Goal: Task Accomplishment & Management: Manage account settings

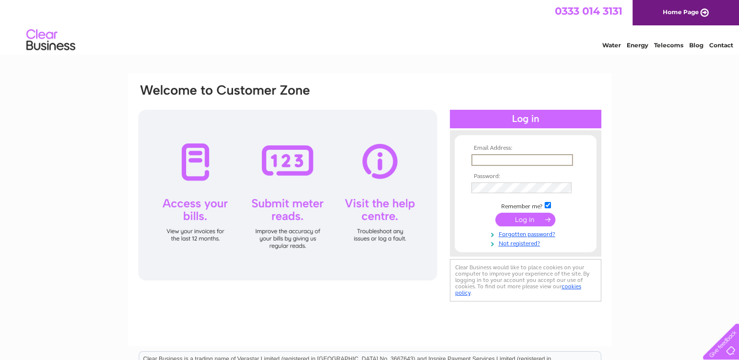
drag, startPoint x: 0, startPoint y: 0, endPoint x: 486, endPoint y: 155, distance: 510.4
click at [486, 155] on input "text" at bounding box center [522, 160] width 102 height 12
type input "infobeautyinmind@gmail.com"
click at [495, 212] on input "submit" at bounding box center [525, 219] width 60 height 14
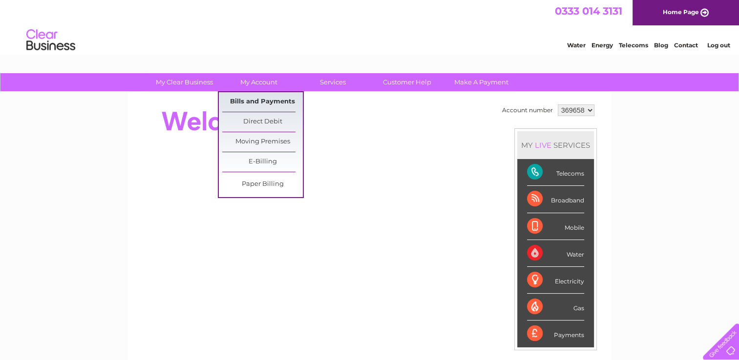
click at [257, 100] on link "Bills and Payments" at bounding box center [262, 102] width 81 height 20
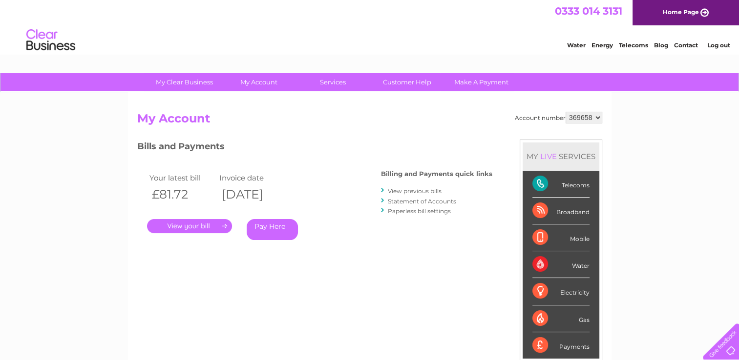
click at [195, 228] on link "." at bounding box center [189, 226] width 85 height 14
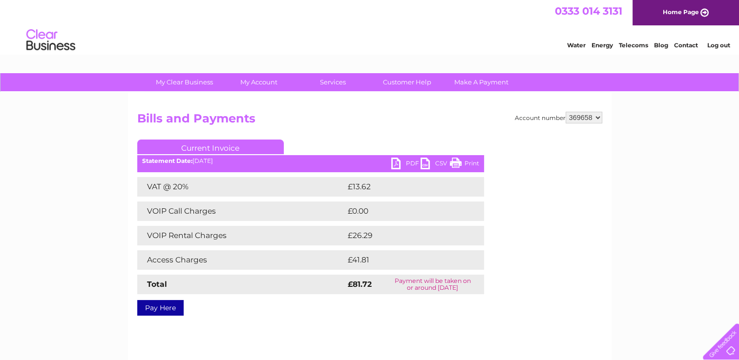
click at [403, 165] on link "PDF" at bounding box center [405, 165] width 29 height 14
click at [722, 45] on link "Log out" at bounding box center [718, 45] width 23 height 7
